Goal: Task Accomplishment & Management: Complete application form

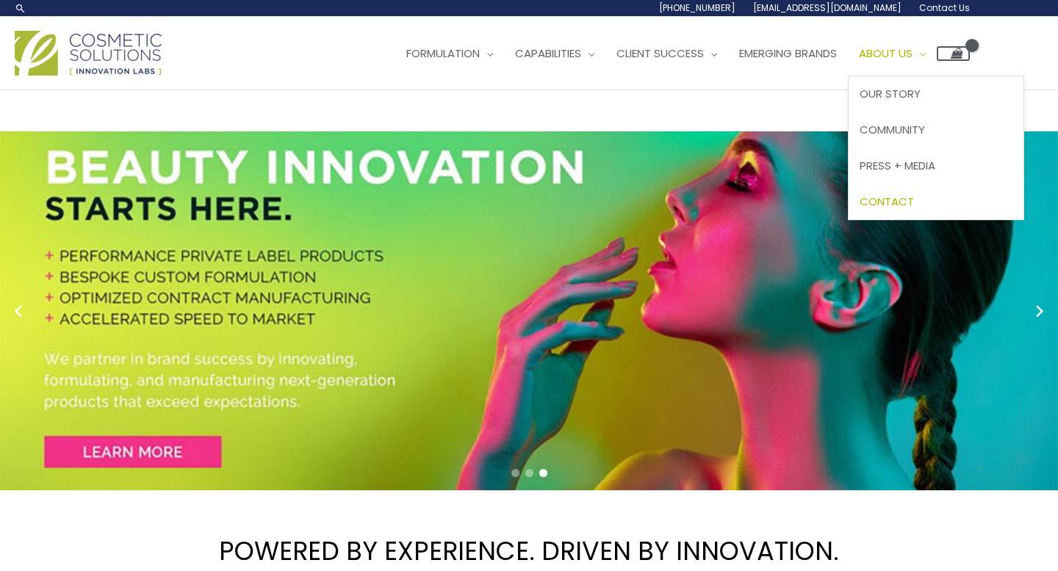
click at [903, 207] on span "Contact" at bounding box center [886, 201] width 54 height 15
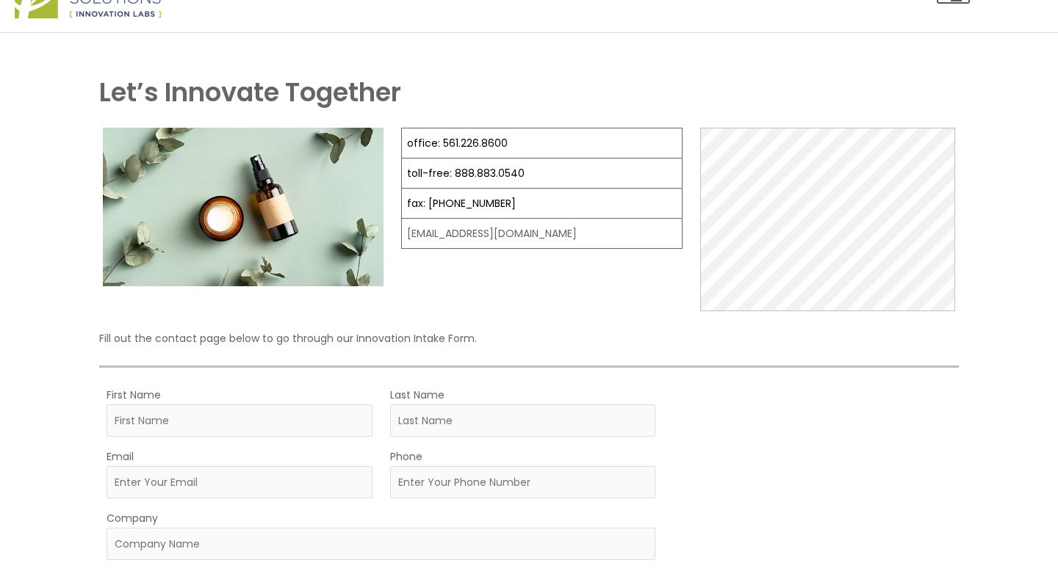
scroll to position [55, 0]
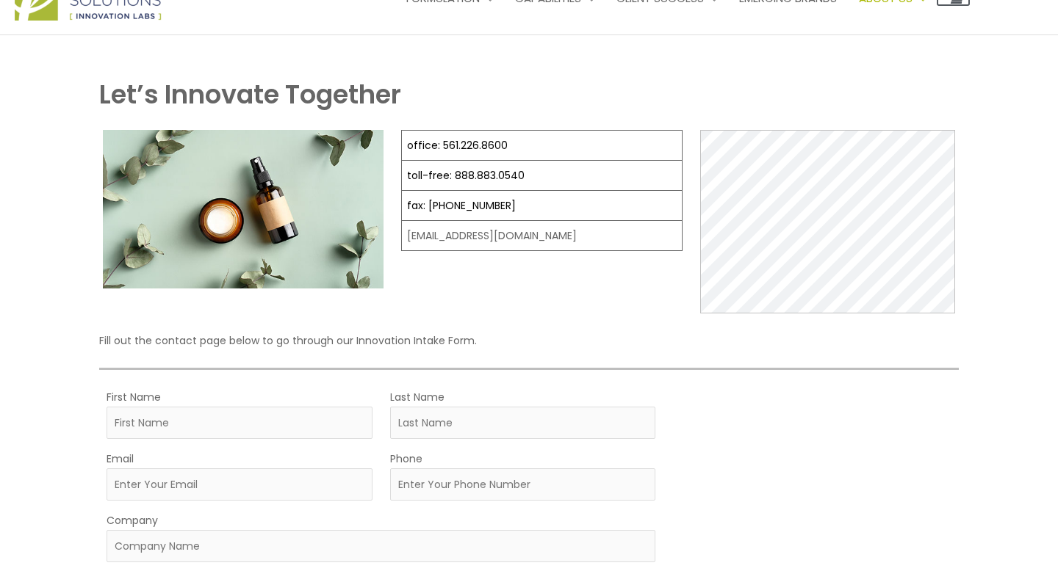
click at [502, 234] on td "[EMAIL_ADDRESS][DOMAIN_NAME]" at bounding box center [542, 236] width 281 height 30
copy div "[EMAIL_ADDRESS][DOMAIN_NAME]"
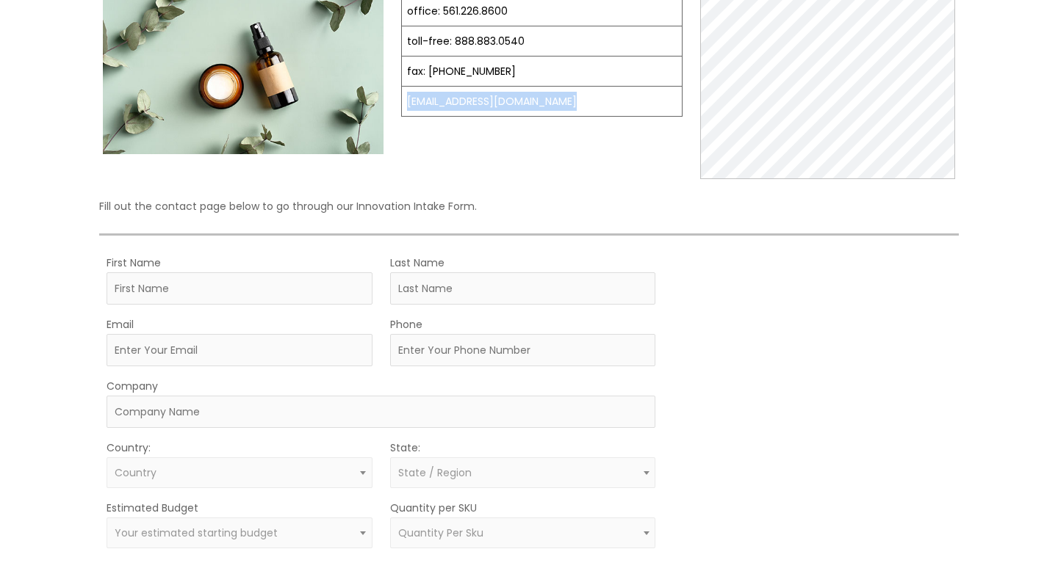
scroll to position [199, 0]
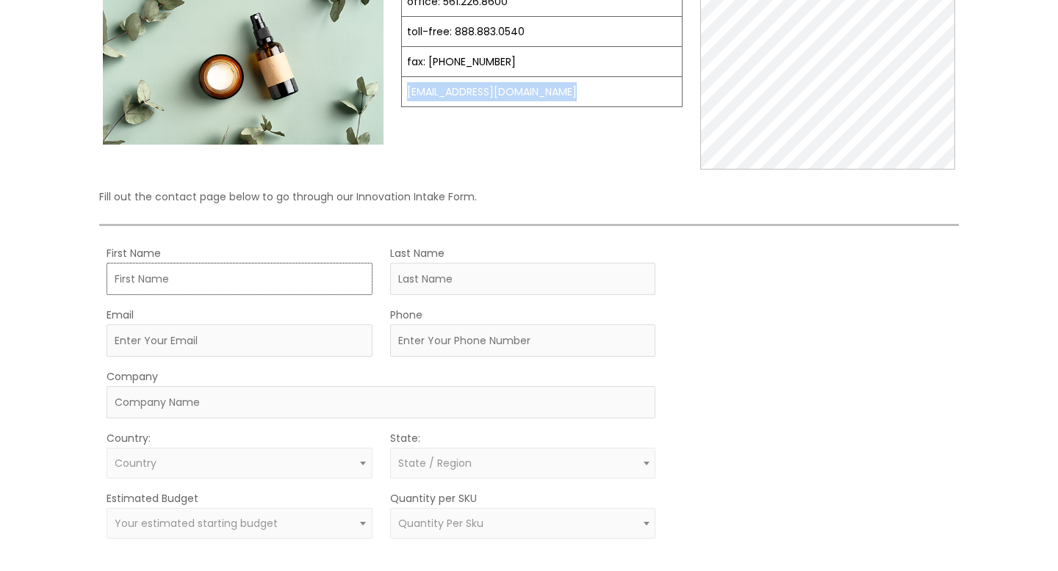
click at [265, 279] on input "First Name" at bounding box center [239, 279] width 266 height 32
type input "Tayja"
type input "Webber"
type input "tayjakwebber@gmail.com"
type input "8032611997"
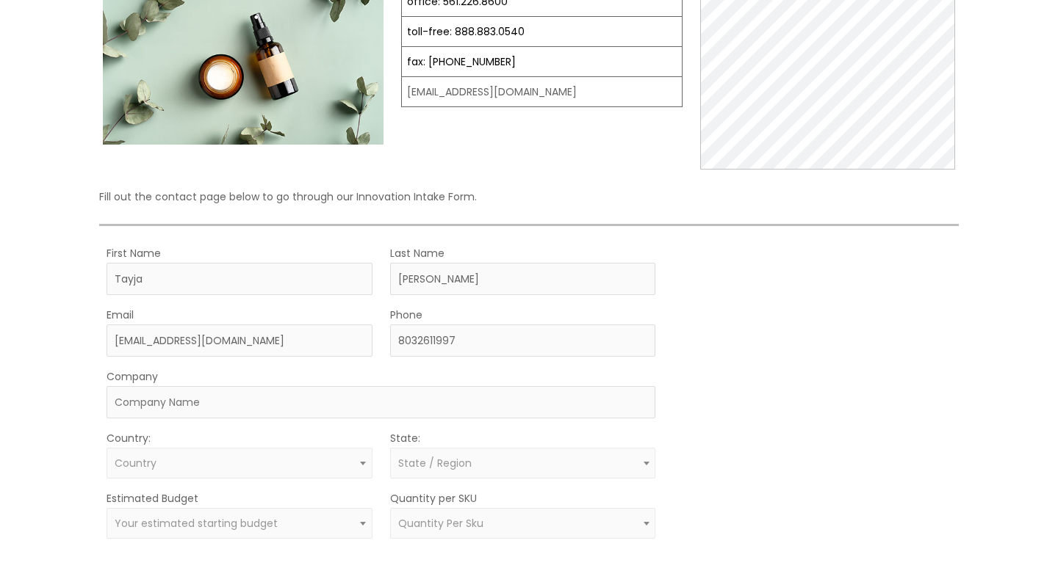
select select "United States"
select select "South Carolina"
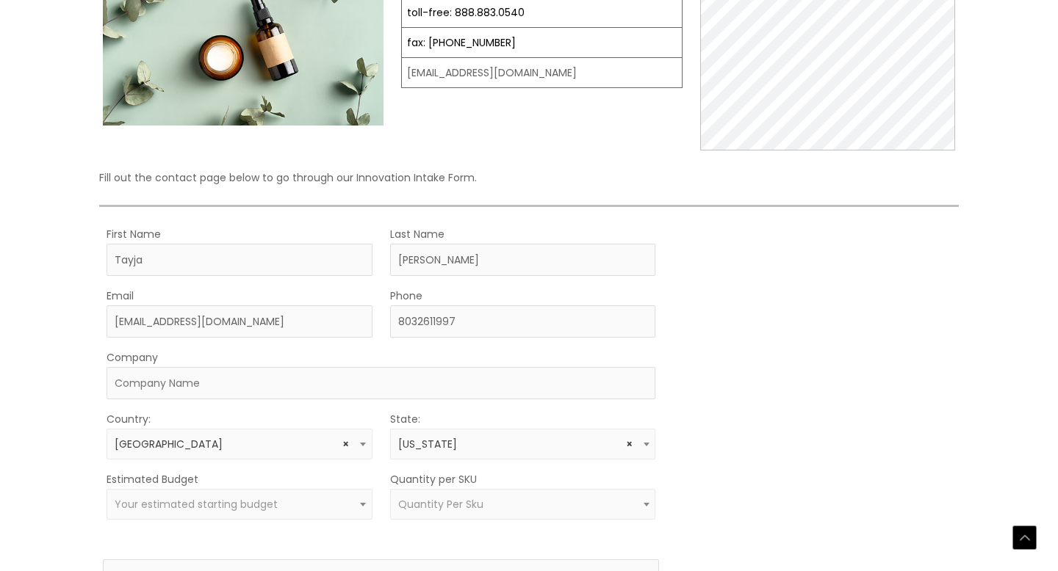
scroll to position [233, 0]
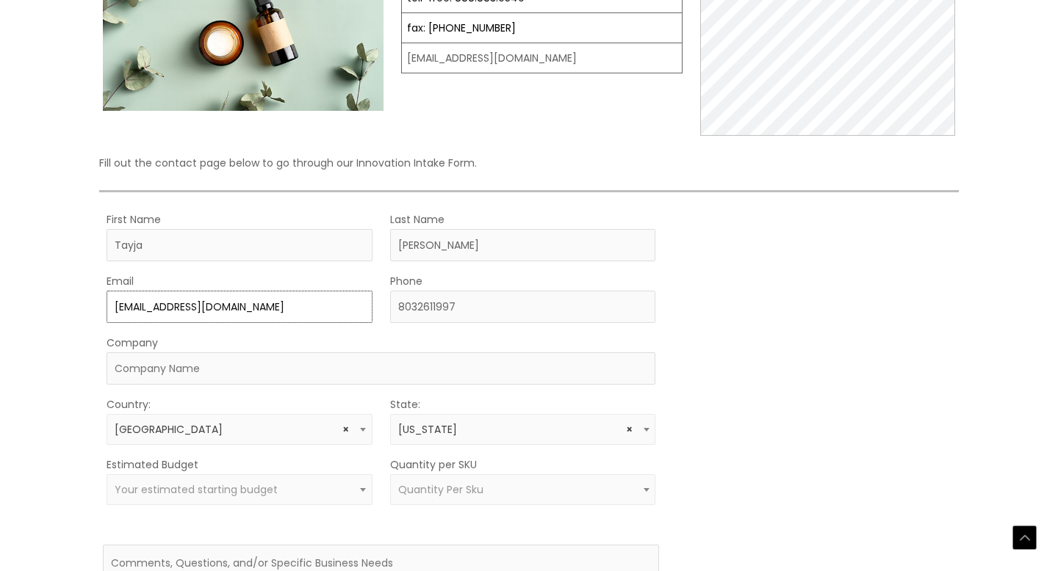
click at [146, 305] on input "tayjakwebber@gmail.com" at bounding box center [239, 307] width 266 height 32
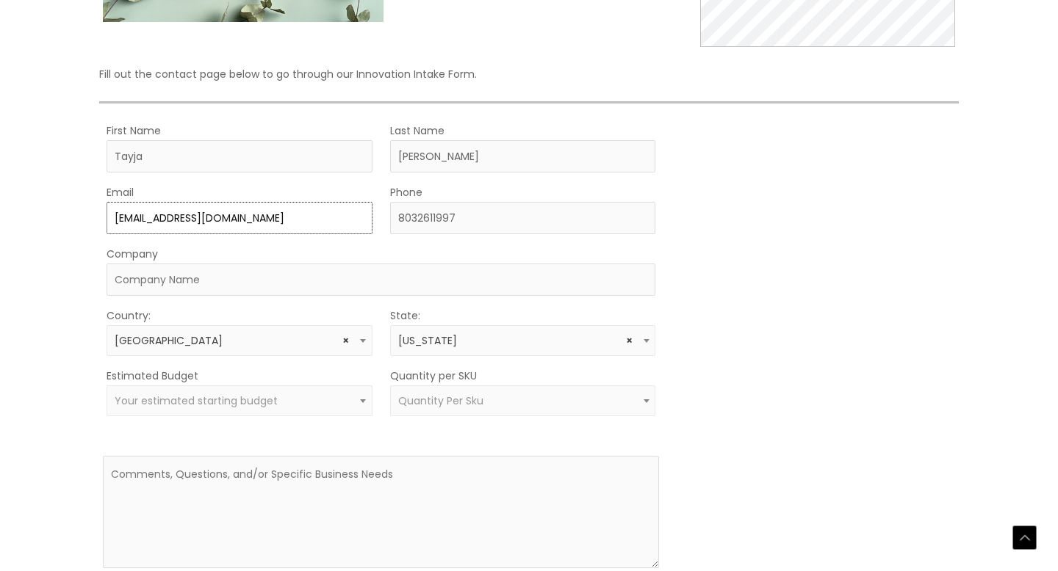
scroll to position [330, 0]
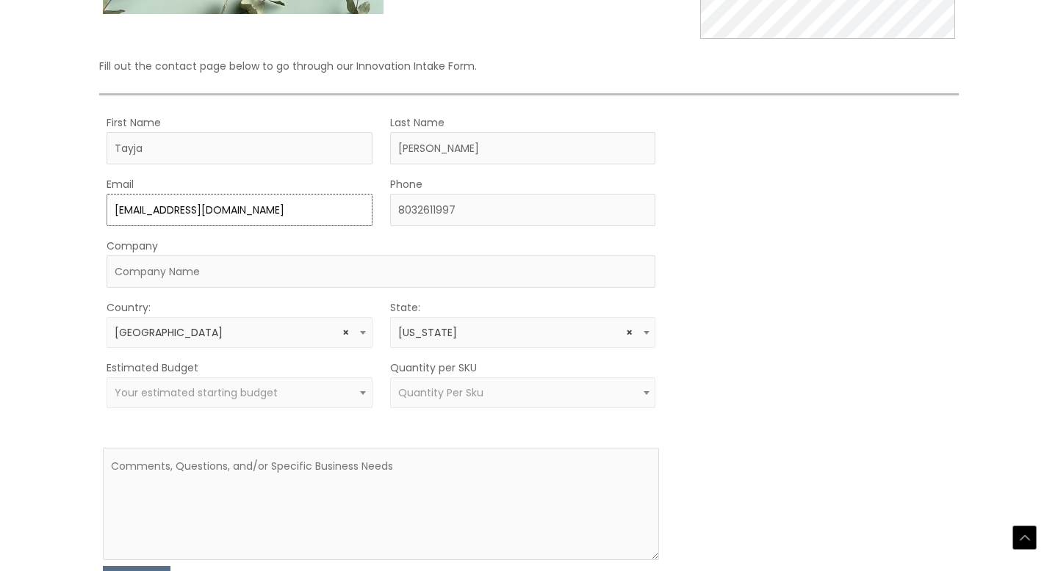
type input "tayjawebber@gmail.com"
click at [182, 280] on input "Company" at bounding box center [380, 272] width 549 height 32
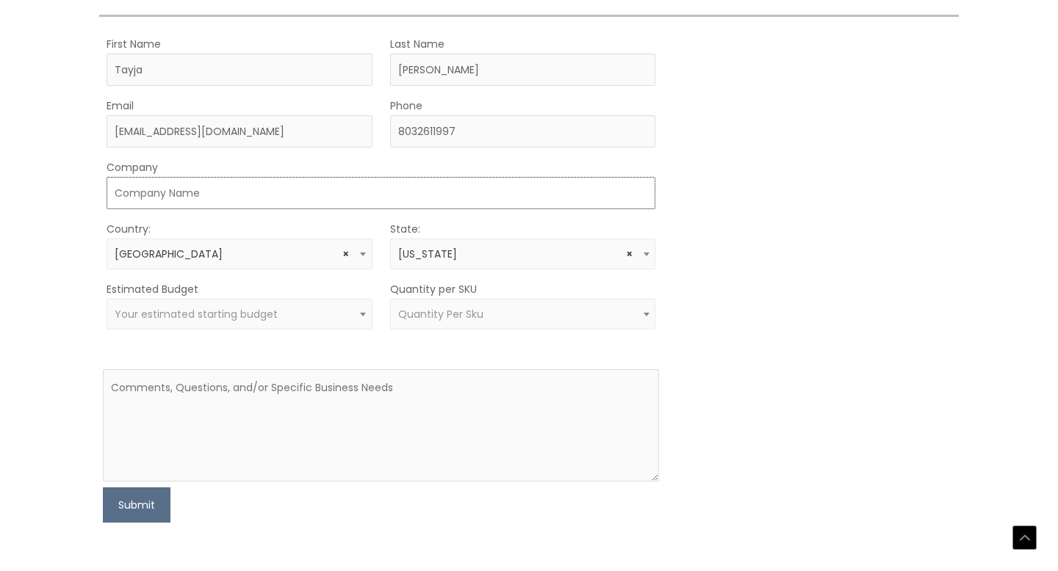
scroll to position [409, 0]
click at [229, 322] on span "Your estimated starting budget" at bounding box center [239, 313] width 266 height 31
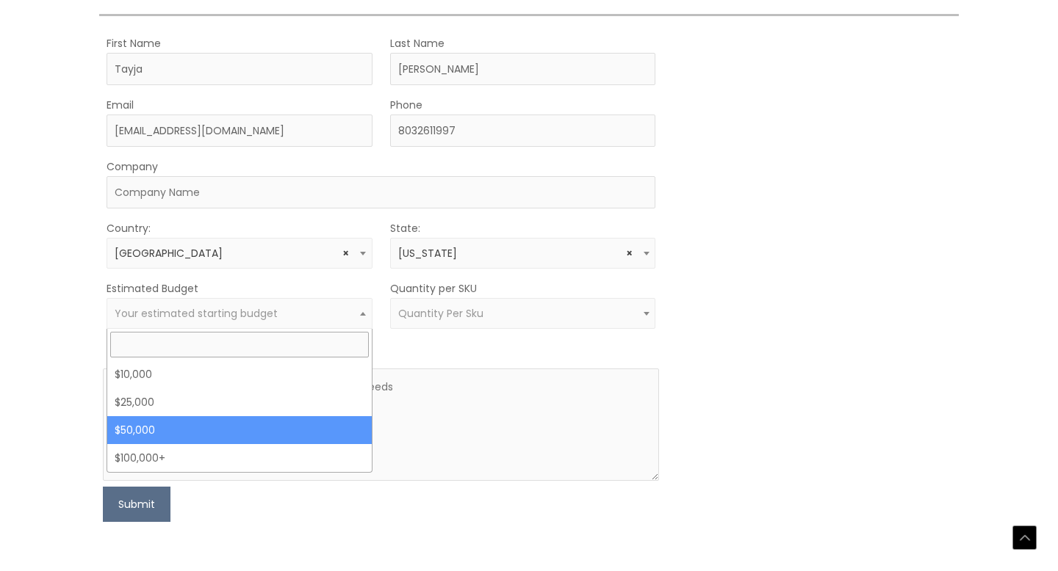
select select "50000"
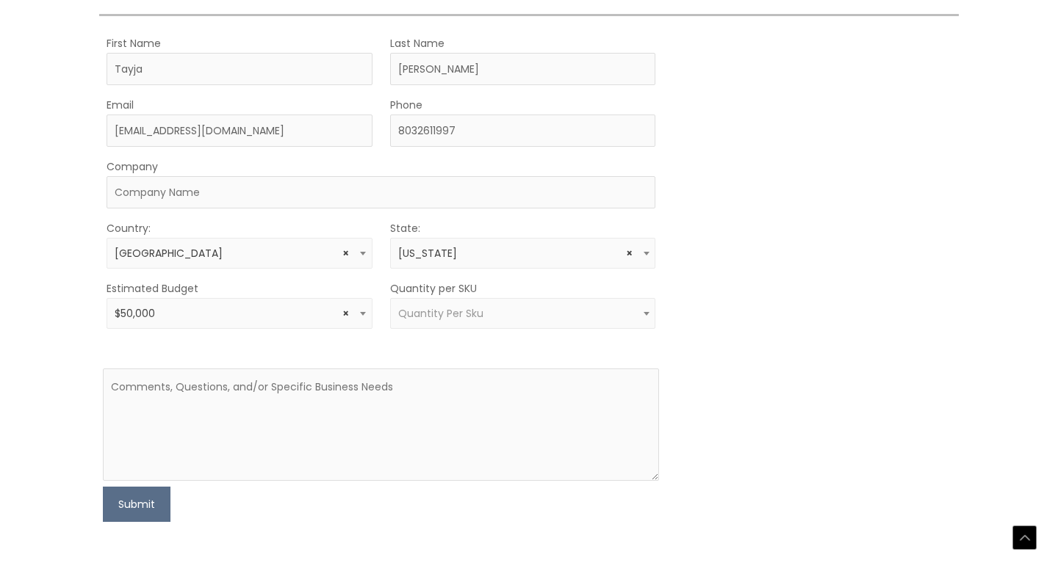
click at [444, 317] on span "Quantity Per Sku" at bounding box center [440, 313] width 85 height 15
click at [336, 389] on textarea at bounding box center [381, 425] width 557 height 112
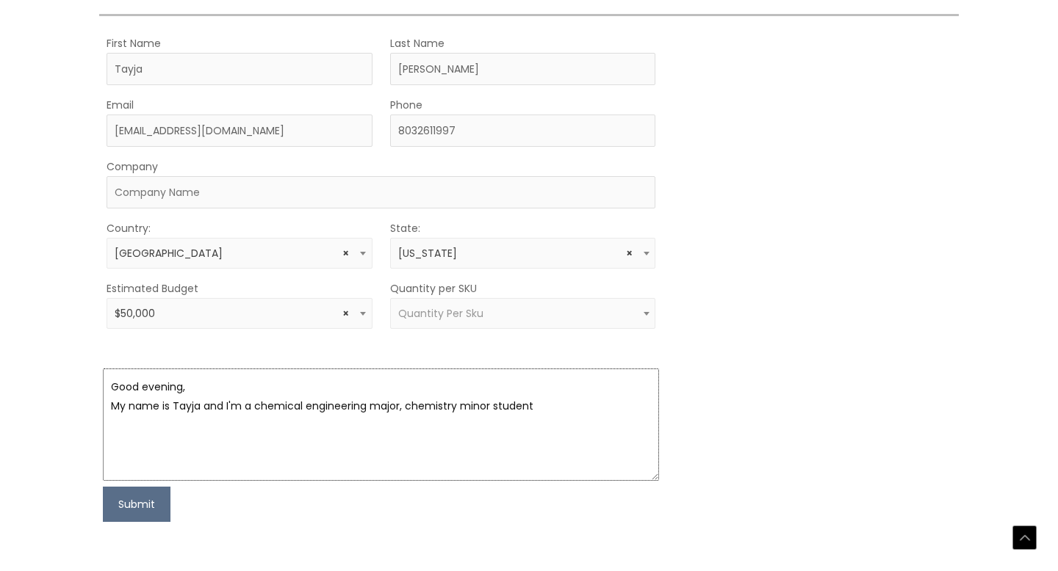
click at [406, 405] on textarea "Good evening, My name is Tayja and I'm a chemical engineering major, chemistry …" at bounding box center [381, 425] width 557 height 112
click at [556, 408] on textarea "Good evening, My name is Tayja and I'm a chemical engineering major/chemistry m…" at bounding box center [381, 425] width 557 height 112
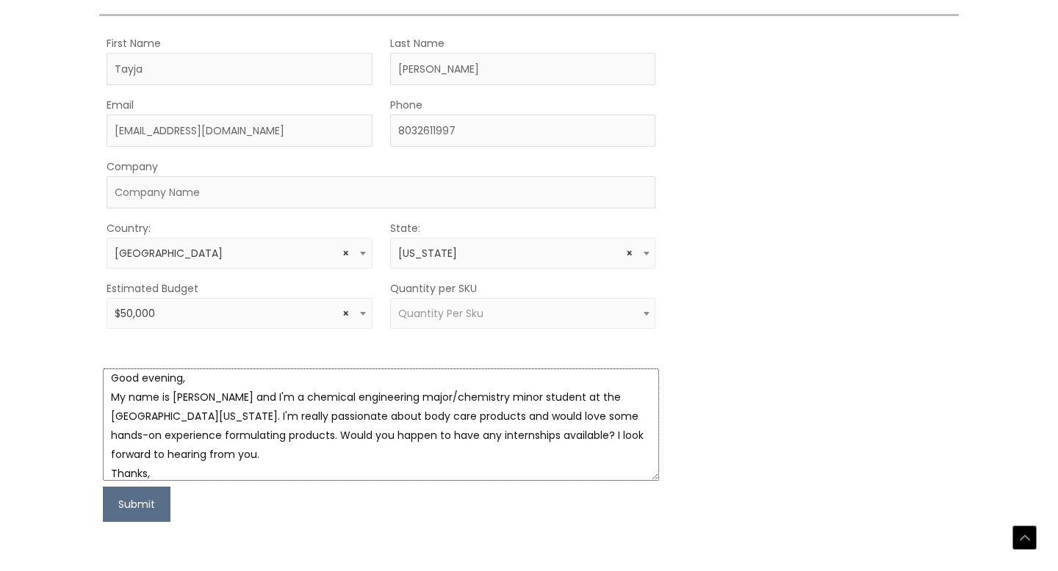
scroll to position [28, 0]
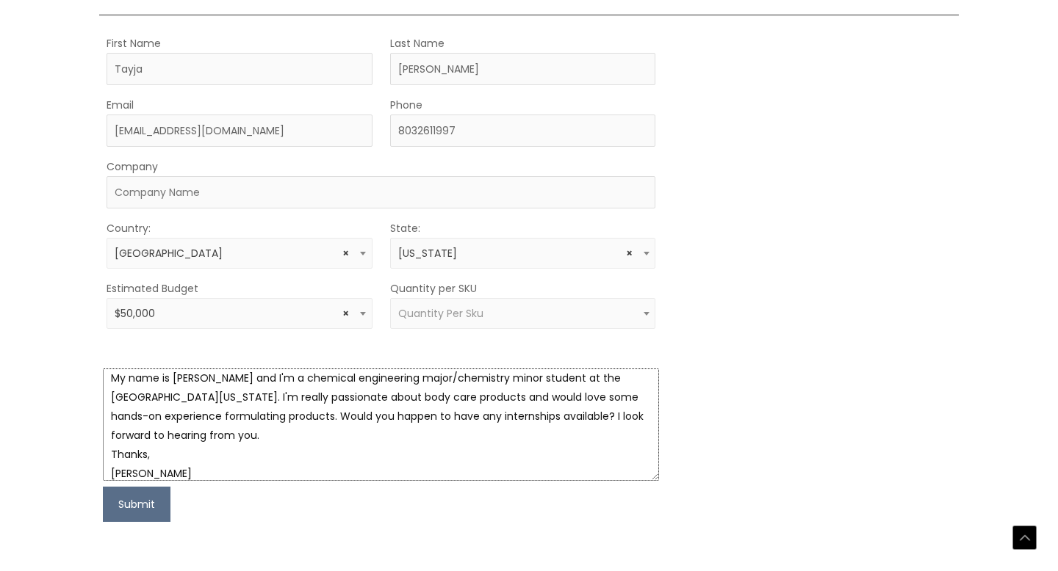
click at [419, 455] on textarea "Good evening, My name is Tayja and I'm a chemical engineering major/chemistry m…" at bounding box center [381, 425] width 557 height 112
type textarea "Good evening, My name is Tayja and I'm a chemical engineering major/chemistry m…"
click at [131, 513] on button "Submit" at bounding box center [137, 504] width 68 height 35
click at [250, 200] on input "Company" at bounding box center [380, 192] width 549 height 32
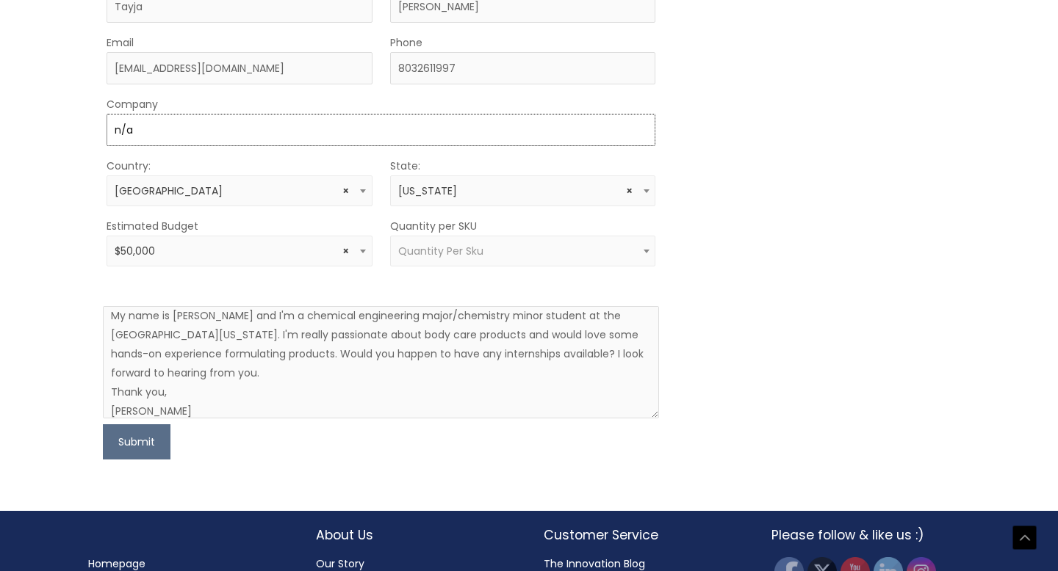
scroll to position [496, 0]
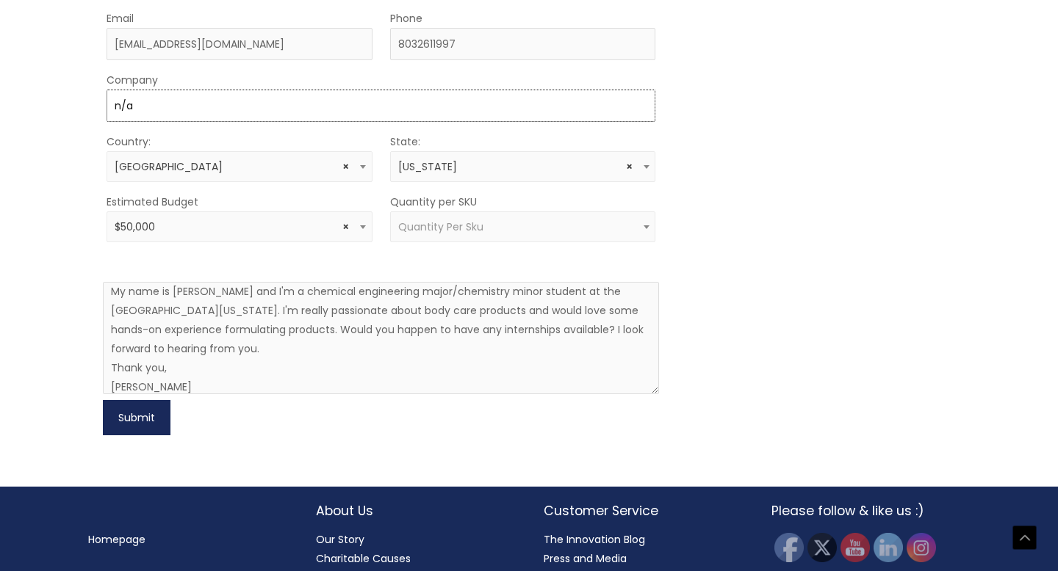
type input "n/a"
click at [135, 417] on button "Submit" at bounding box center [137, 417] width 68 height 35
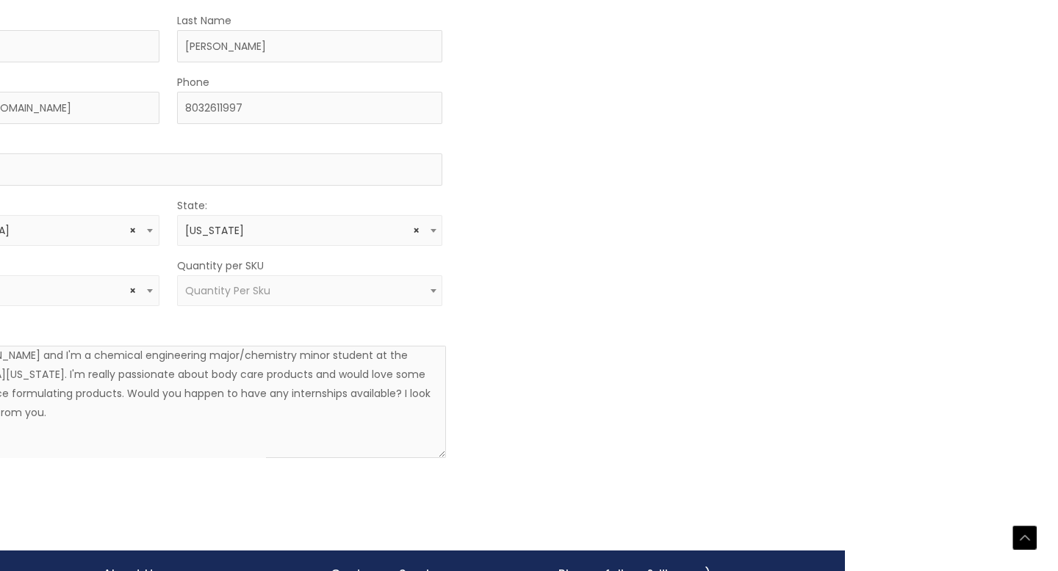
scroll to position [546, 213]
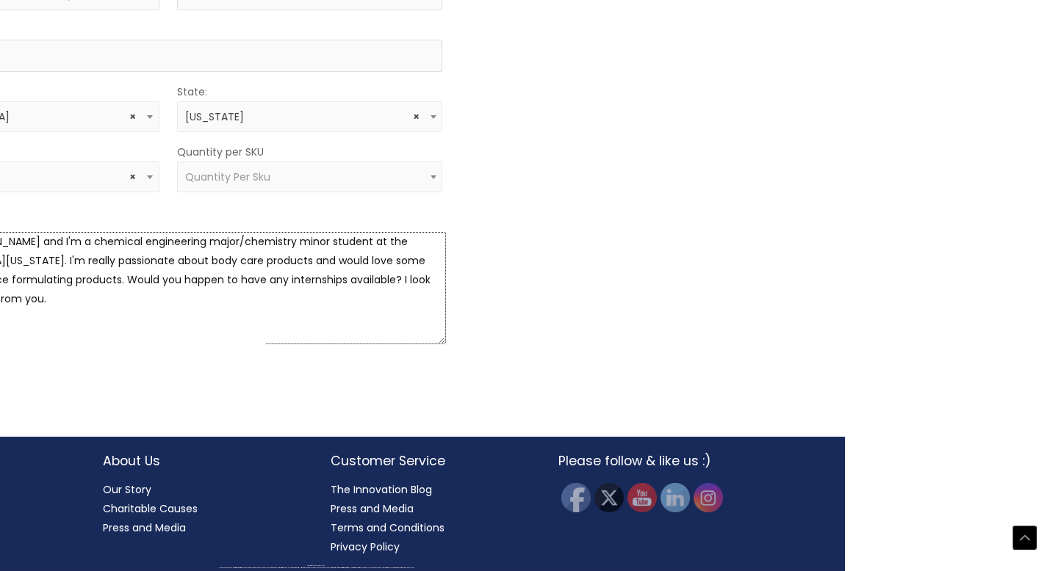
click at [125, 252] on textarea "Good evening, My name is Tayja and I'm a chemical engineering major/chemistry m…" at bounding box center [168, 288] width 557 height 112
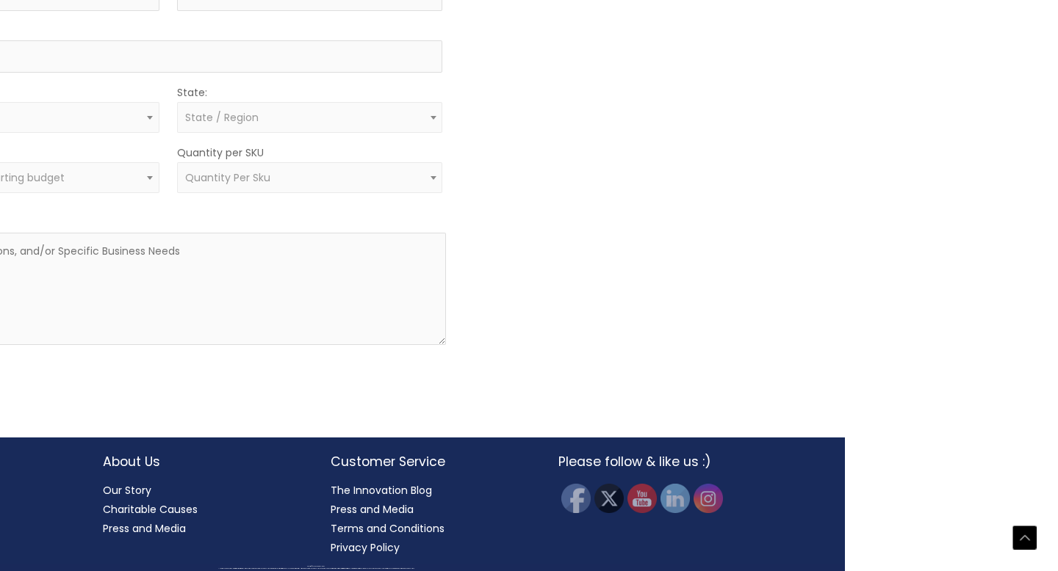
scroll to position [546, 213]
